Goal: Information Seeking & Learning: Find specific page/section

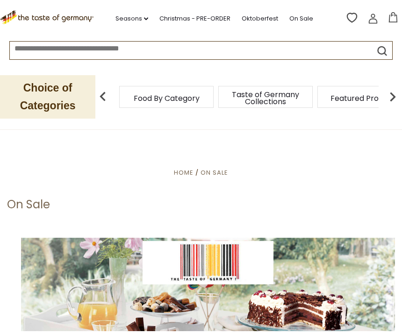
click at [43, 15] on icon ".st0{fill:#EDD300;} .st1{fill:#D33E21;}" at bounding box center [47, 17] width 94 height 14
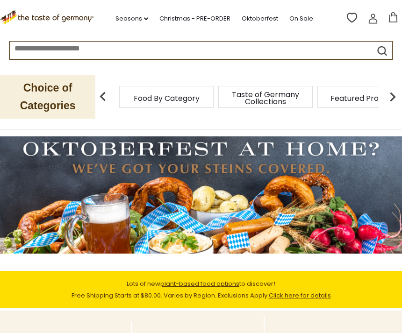
click at [218, 98] on div "Taste of Germany Collections" at bounding box center [265, 97] width 94 height 22
click at [68, 94] on p "Choice of Categories" at bounding box center [47, 96] width 95 height 43
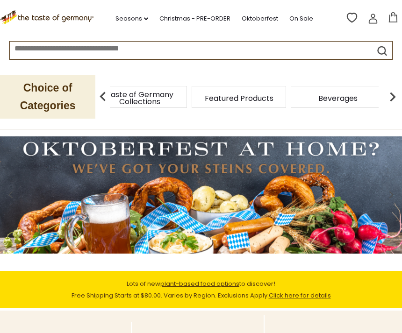
click at [169, 99] on div "Taste of Germany Collections" at bounding box center [139, 97] width 99 height 22
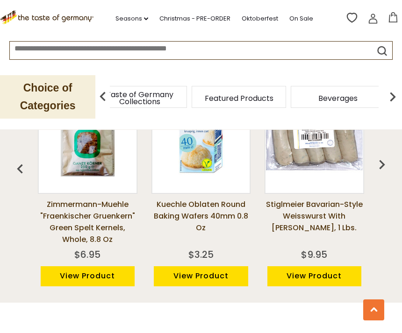
click at [382, 161] on img "button" at bounding box center [381, 164] width 19 height 19
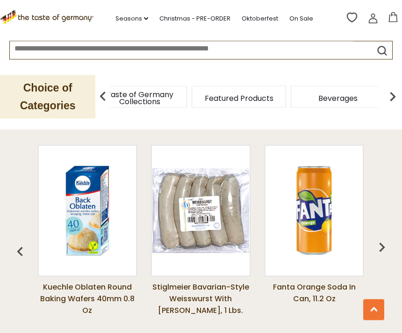
scroll to position [655, 0]
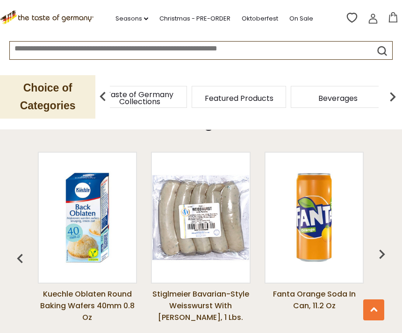
click at [381, 245] on img "button" at bounding box center [381, 254] width 19 height 19
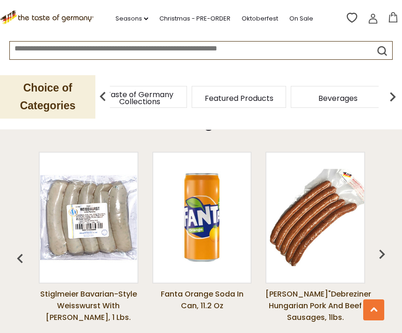
scroll to position [0, 227]
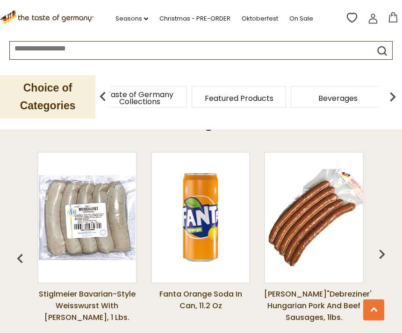
click at [381, 247] on img "button" at bounding box center [381, 254] width 19 height 19
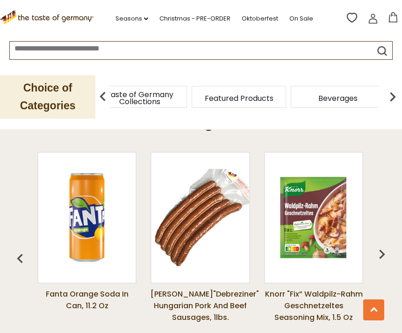
click at [383, 247] on img "button" at bounding box center [381, 254] width 19 height 19
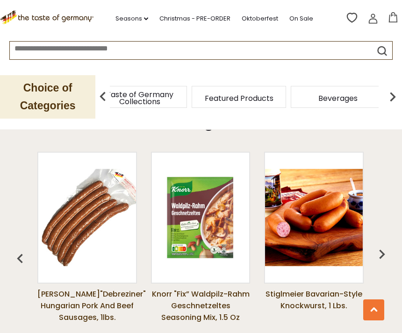
scroll to position [0, 454]
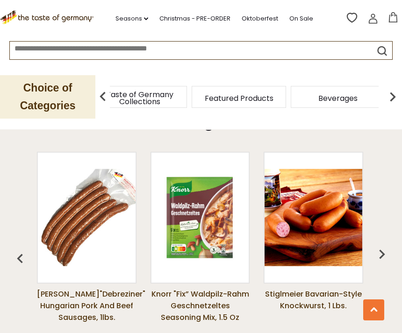
click at [386, 245] on img "button" at bounding box center [381, 254] width 19 height 19
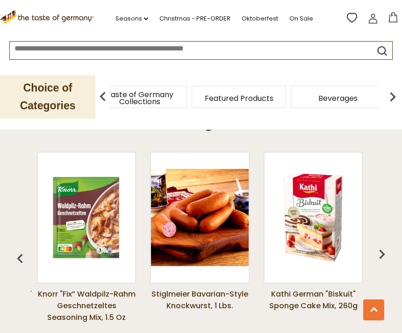
click at [386, 247] on img "button" at bounding box center [381, 254] width 19 height 19
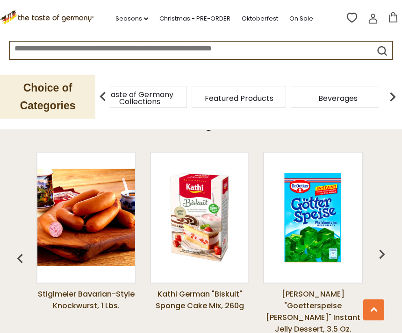
click at [388, 245] on img "button" at bounding box center [381, 254] width 19 height 19
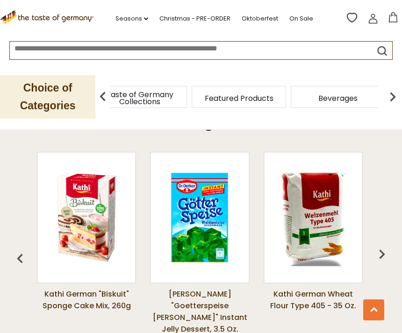
scroll to position [0, 794]
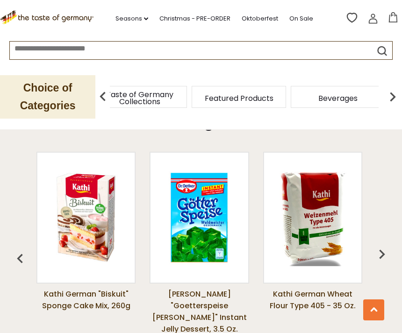
click at [386, 249] on img "button" at bounding box center [381, 254] width 19 height 19
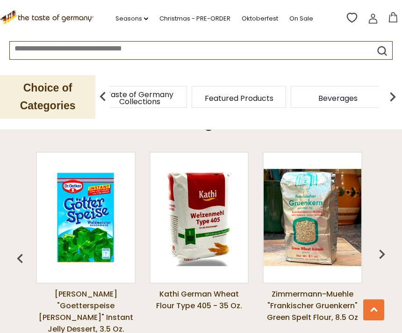
click at [386, 245] on img "button" at bounding box center [381, 254] width 19 height 19
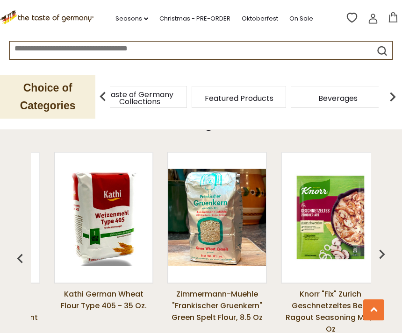
scroll to position [0, 1021]
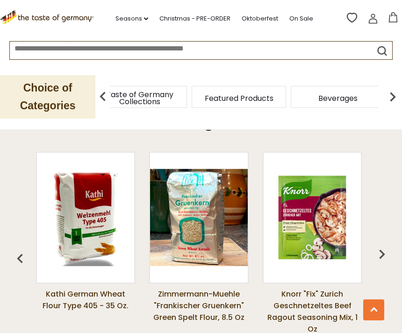
click at [386, 245] on img "button" at bounding box center [381, 254] width 19 height 19
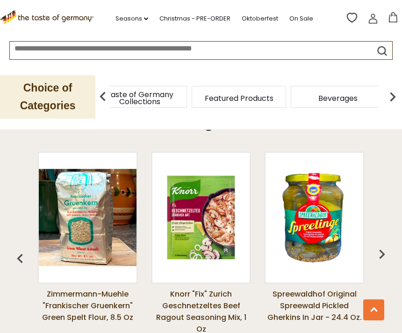
click at [386, 245] on img "button" at bounding box center [381, 254] width 19 height 19
click at [383, 245] on img "button" at bounding box center [381, 254] width 19 height 19
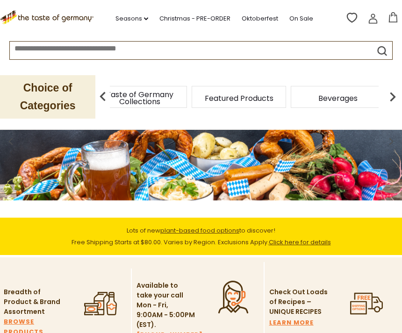
scroll to position [0, 0]
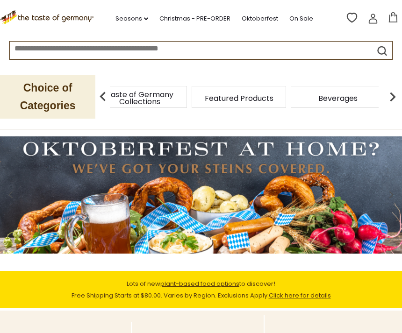
click at [392, 97] on img at bounding box center [392, 96] width 19 height 19
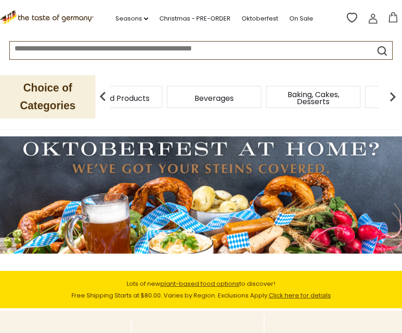
click at [388, 102] on img at bounding box center [392, 96] width 19 height 19
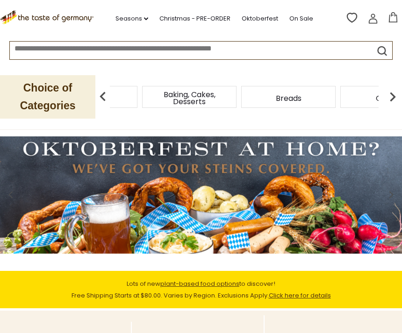
click at [391, 100] on img at bounding box center [392, 96] width 19 height 19
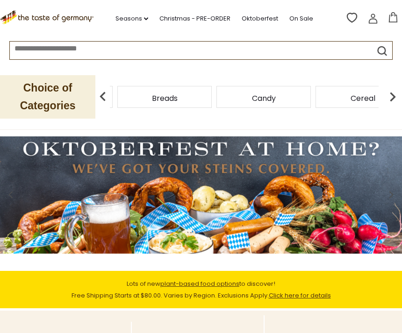
click at [391, 101] on img at bounding box center [392, 96] width 19 height 19
click at [395, 99] on img at bounding box center [392, 96] width 19 height 19
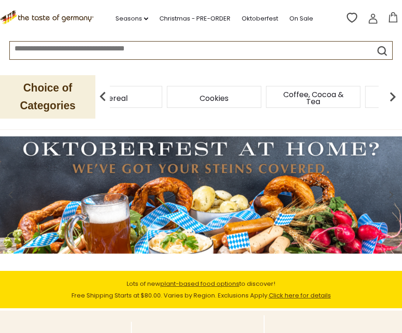
click at [395, 99] on img at bounding box center [392, 96] width 19 height 19
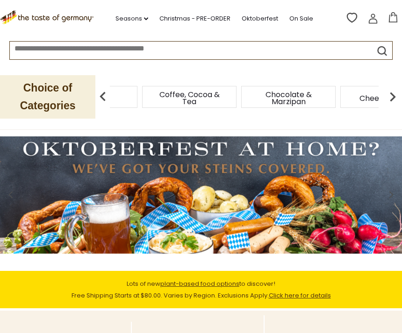
click at [393, 99] on img at bounding box center [392, 96] width 19 height 19
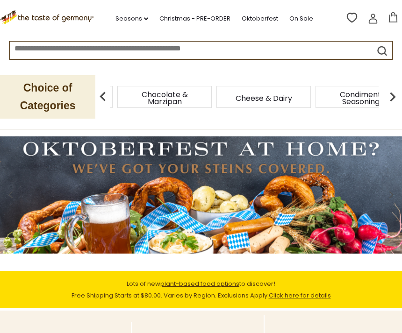
click at [392, 99] on img at bounding box center [392, 96] width 19 height 19
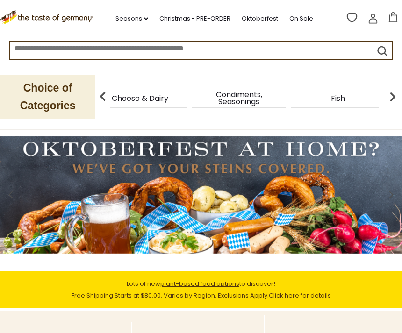
click at [391, 99] on img at bounding box center [392, 96] width 19 height 19
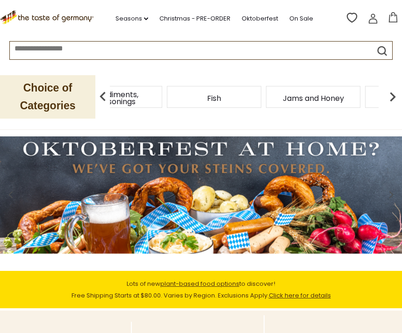
click at [393, 99] on img at bounding box center [392, 96] width 19 height 19
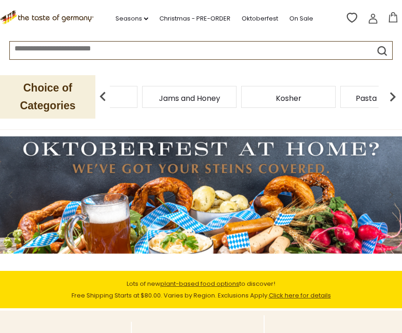
click at [395, 99] on img at bounding box center [392, 96] width 19 height 19
click at [392, 99] on img at bounding box center [392, 96] width 19 height 19
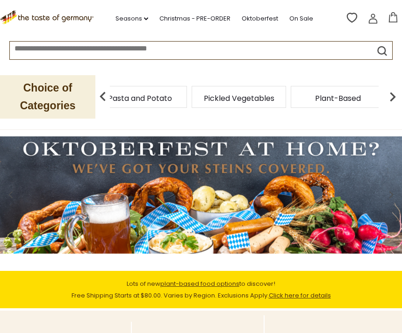
click at [392, 99] on img at bounding box center [392, 96] width 19 height 19
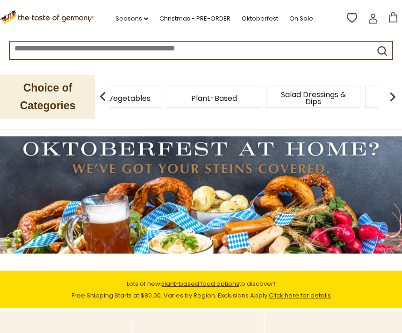
click at [391, 99] on img at bounding box center [392, 96] width 19 height 19
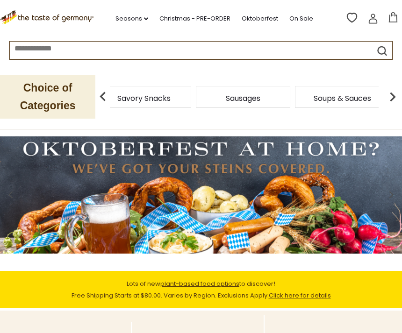
click at [170, 95] on span "Savory Snacks" at bounding box center [143, 98] width 53 height 7
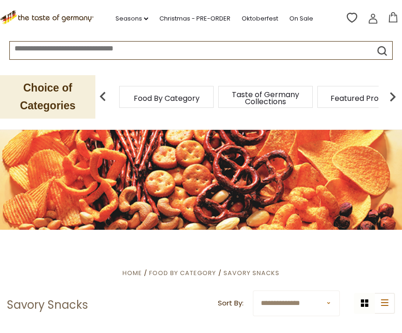
click at [393, 99] on img at bounding box center [392, 96] width 19 height 19
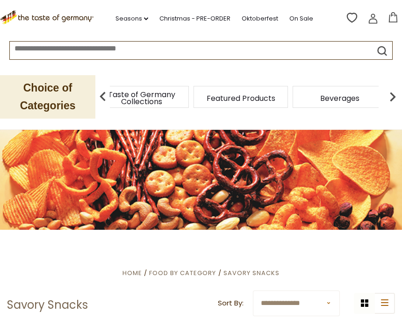
click at [394, 102] on img at bounding box center [392, 96] width 19 height 19
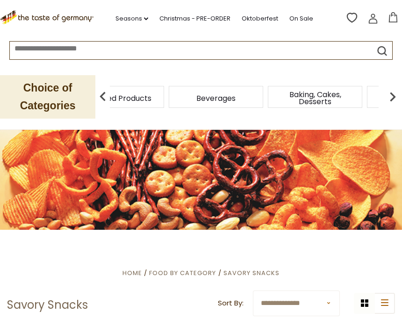
click at [393, 101] on img at bounding box center [392, 96] width 19 height 19
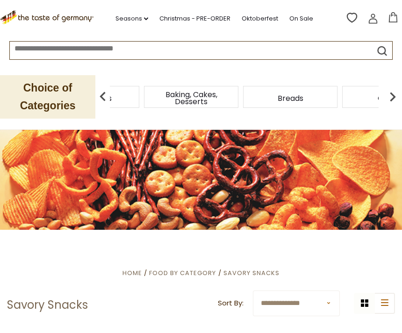
click at [394, 101] on img at bounding box center [392, 96] width 19 height 19
click at [396, 100] on img at bounding box center [392, 96] width 19 height 19
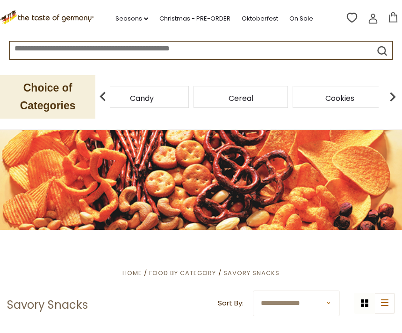
click at [394, 102] on img at bounding box center [392, 96] width 19 height 19
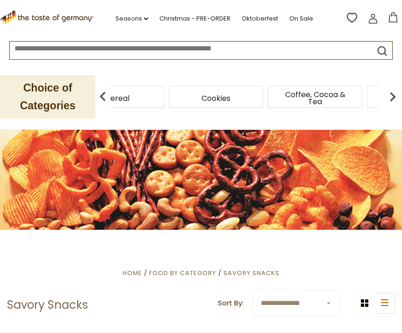
click at [394, 99] on img at bounding box center [392, 96] width 19 height 19
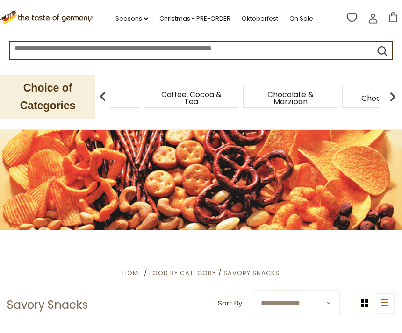
click at [394, 100] on img at bounding box center [392, 96] width 19 height 19
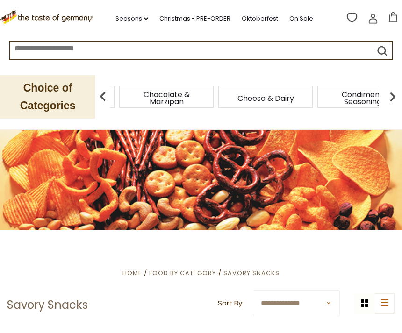
click at [392, 100] on img at bounding box center [392, 96] width 19 height 19
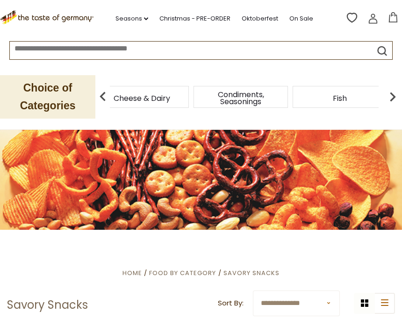
click at [393, 99] on img at bounding box center [392, 96] width 19 height 19
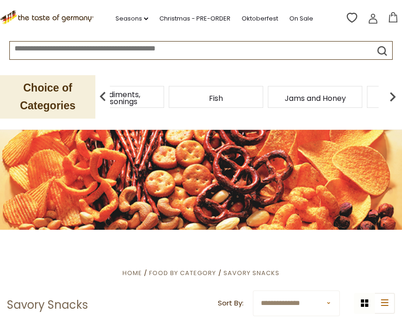
click at [390, 99] on img at bounding box center [392, 96] width 19 height 19
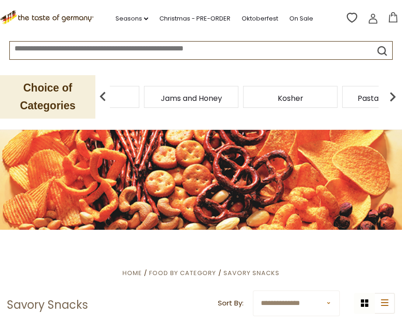
click at [389, 100] on img at bounding box center [392, 96] width 19 height 19
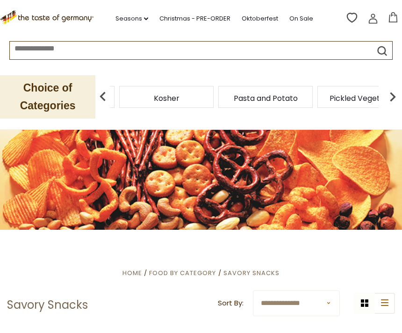
click at [391, 99] on img at bounding box center [392, 96] width 19 height 19
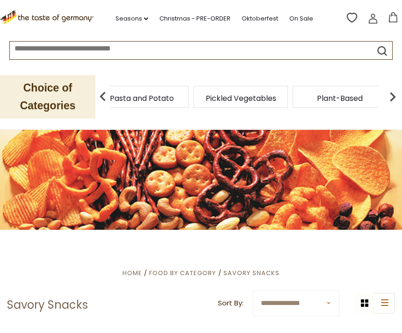
click at [391, 100] on img at bounding box center [392, 96] width 19 height 19
click at [191, 94] on div "Savory Snacks" at bounding box center [144, 97] width 94 height 22
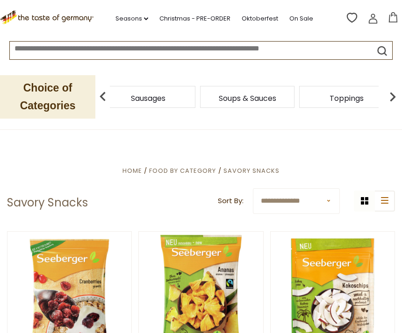
scroll to position [101, 0]
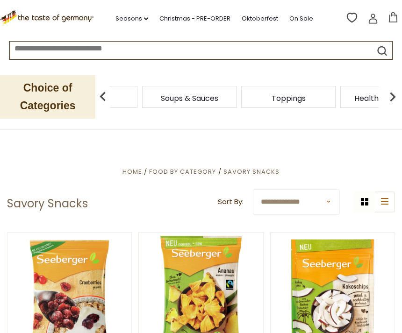
click at [389, 97] on img at bounding box center [392, 96] width 19 height 19
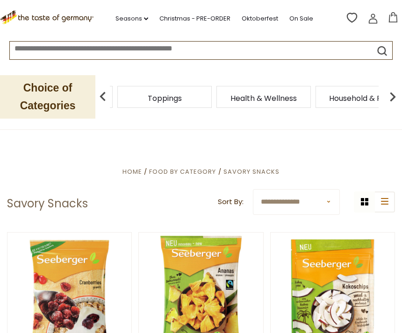
click at [391, 97] on img at bounding box center [392, 96] width 19 height 19
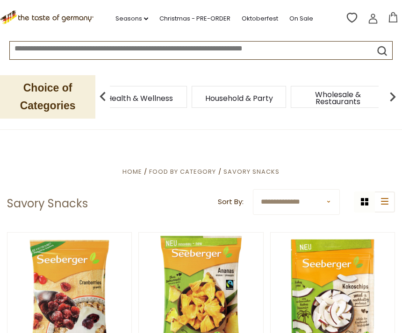
click at [389, 99] on img at bounding box center [392, 96] width 19 height 19
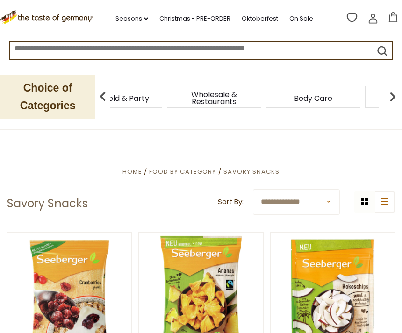
click at [388, 99] on img at bounding box center [392, 96] width 19 height 19
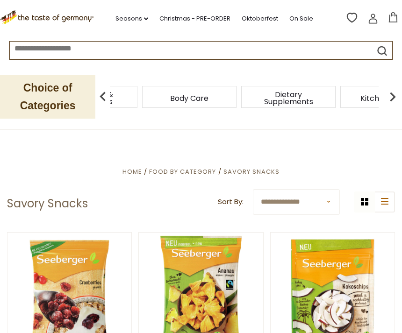
click at [388, 101] on img at bounding box center [392, 96] width 19 height 19
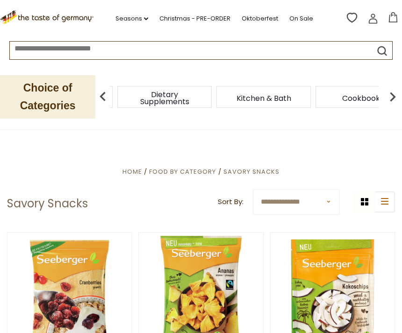
click at [389, 101] on img at bounding box center [392, 96] width 19 height 19
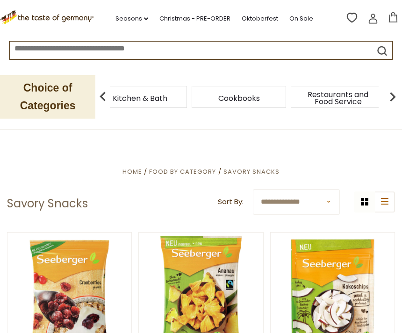
click at [390, 99] on img at bounding box center [392, 96] width 19 height 19
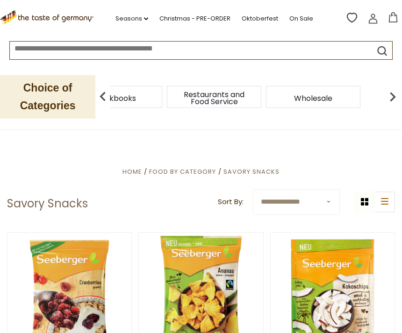
click at [390, 98] on img at bounding box center [392, 96] width 19 height 19
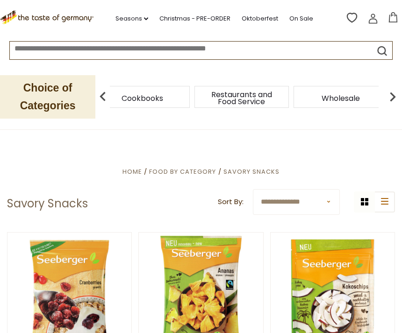
click at [106, 97] on img at bounding box center [102, 96] width 19 height 19
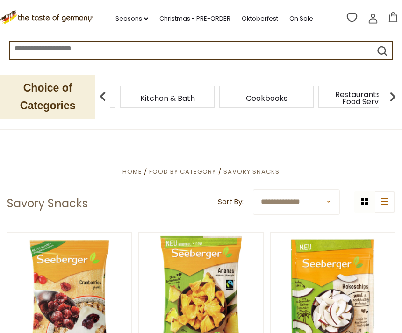
click at [102, 98] on img at bounding box center [102, 96] width 19 height 19
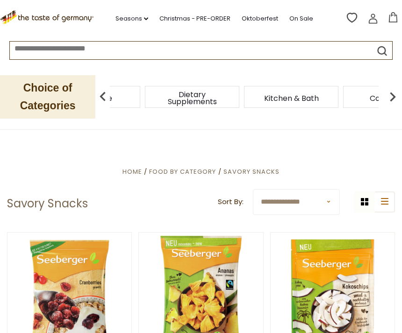
click at [104, 94] on img at bounding box center [102, 96] width 19 height 19
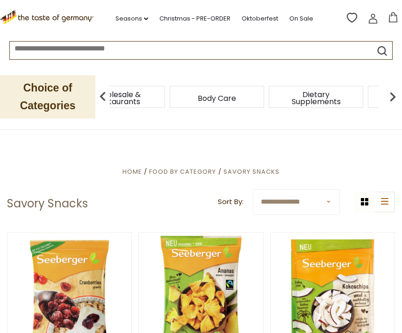
click at [101, 95] on img at bounding box center [102, 96] width 19 height 19
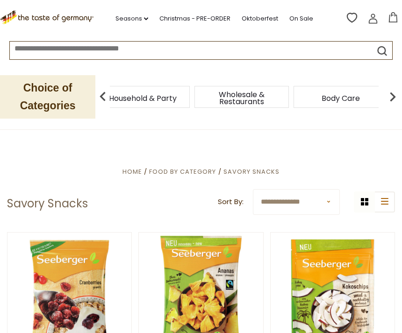
click at [102, 98] on img at bounding box center [102, 96] width 19 height 19
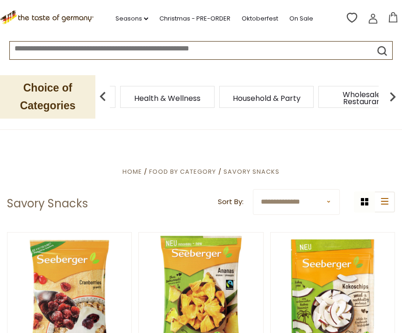
click at [134, 172] on span "Home" at bounding box center [132, 171] width 20 height 9
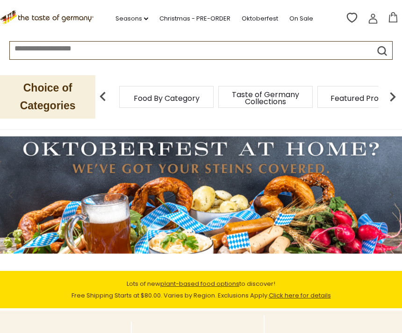
click at [391, 99] on img at bounding box center [392, 96] width 19 height 19
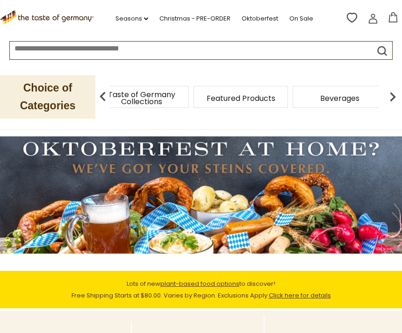
click at [390, 100] on img at bounding box center [392, 96] width 19 height 19
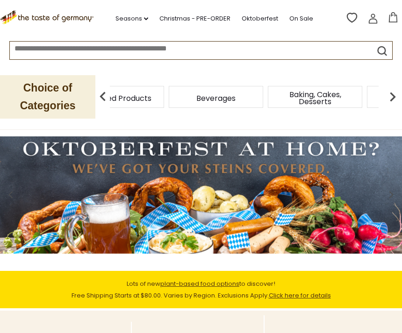
click at [392, 99] on img at bounding box center [392, 96] width 19 height 19
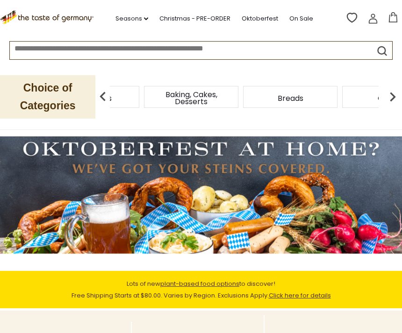
click at [390, 99] on img at bounding box center [392, 96] width 19 height 19
click at [391, 98] on img at bounding box center [392, 96] width 19 height 19
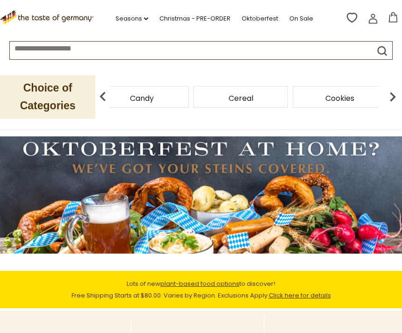
click at [396, 97] on img at bounding box center [392, 96] width 19 height 19
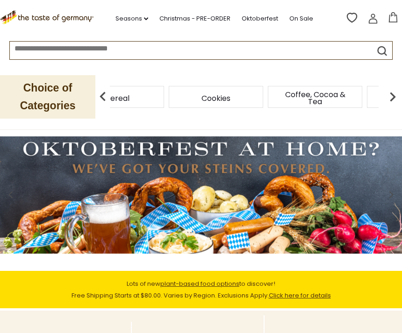
click at [395, 98] on img at bounding box center [392, 96] width 19 height 19
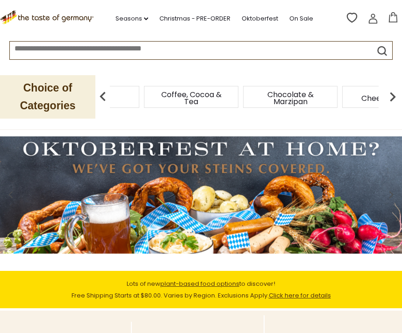
click at [396, 97] on img at bounding box center [392, 96] width 19 height 19
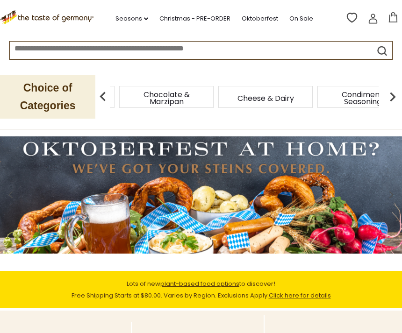
click at [395, 98] on img at bounding box center [392, 96] width 19 height 19
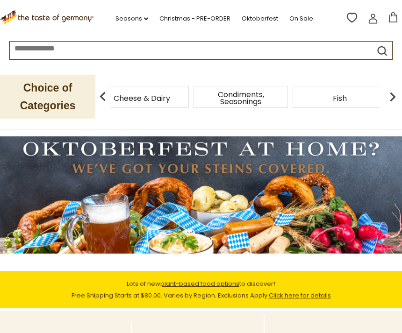
click at [394, 99] on img at bounding box center [392, 96] width 19 height 19
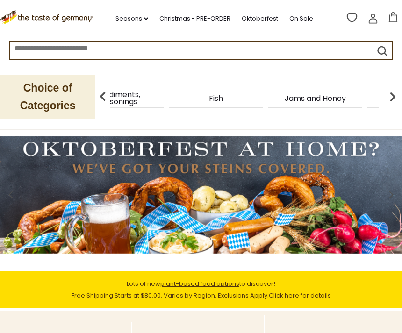
click at [396, 99] on img at bounding box center [392, 96] width 19 height 19
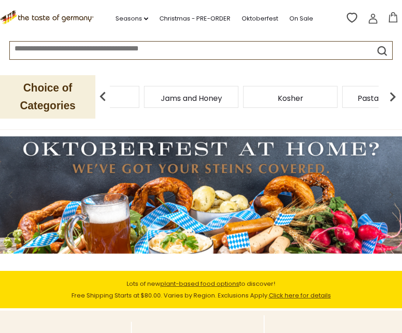
click at [393, 99] on img at bounding box center [392, 96] width 19 height 19
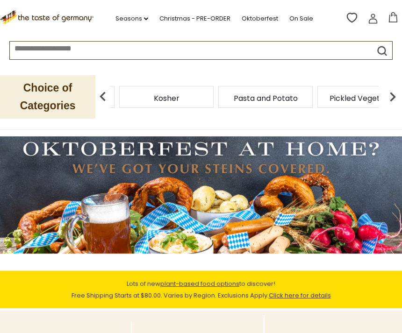
click at [394, 98] on img at bounding box center [392, 96] width 19 height 19
click at [396, 98] on img at bounding box center [392, 96] width 19 height 19
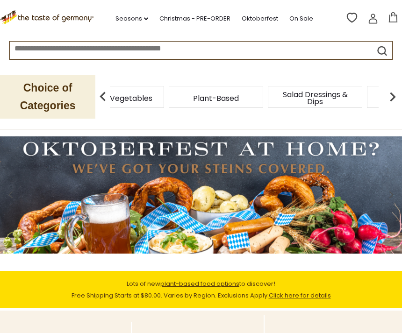
click at [394, 98] on img at bounding box center [392, 96] width 19 height 19
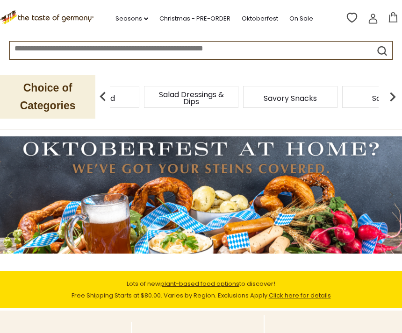
click at [393, 99] on img at bounding box center [392, 96] width 19 height 19
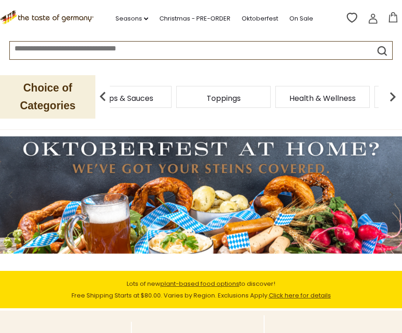
click at [153, 100] on span "Soups & Sauces" at bounding box center [124, 98] width 57 height 7
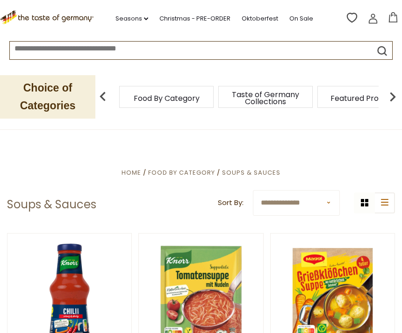
click at [106, 97] on img at bounding box center [102, 96] width 19 height 19
click at [178, 49] on input at bounding box center [182, 47] width 344 height 11
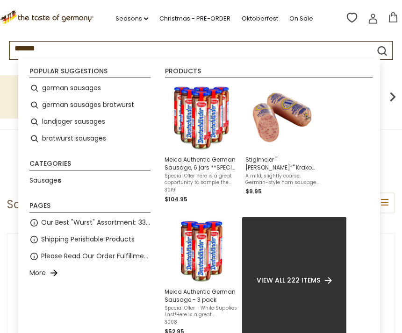
click at [64, 89] on li "german sausages" at bounding box center [90, 88] width 128 height 17
type input "**********"
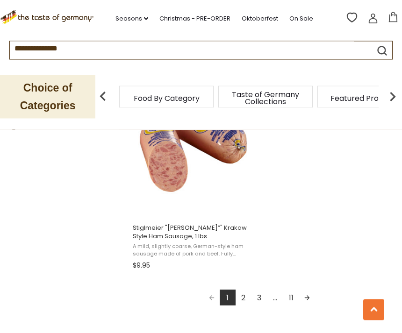
scroll to position [1656, 0]
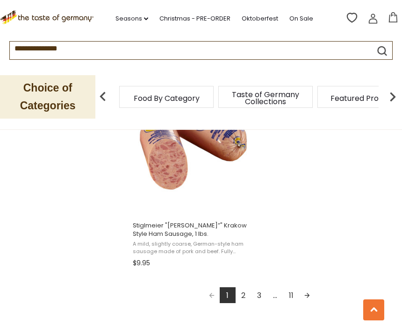
click at [309, 296] on link "Next page" at bounding box center [307, 295] width 16 height 16
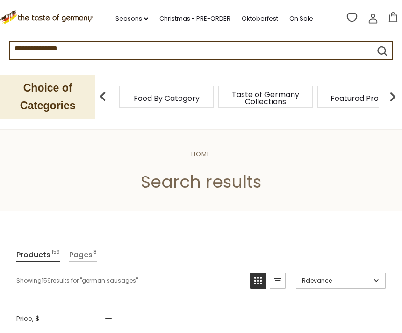
click at [276, 51] on input "**********" at bounding box center [182, 47] width 344 height 11
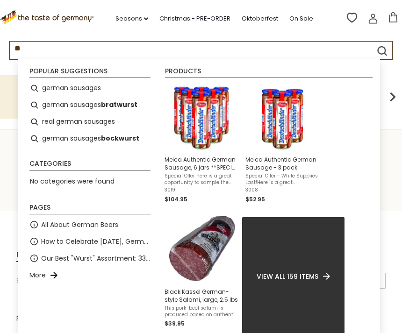
type input "*"
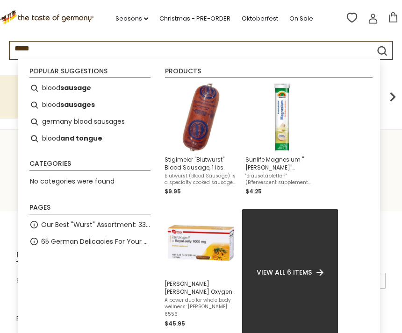
click at [56, 92] on li "blood sausage" at bounding box center [90, 88] width 128 height 17
type input "**********"
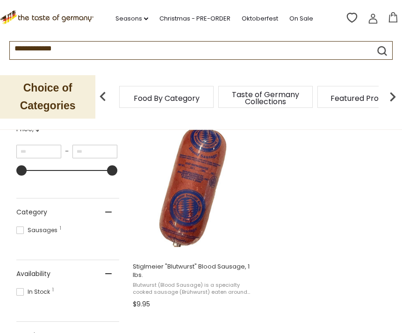
scroll to position [189, 0]
